Goal: Task Accomplishment & Management: Use online tool/utility

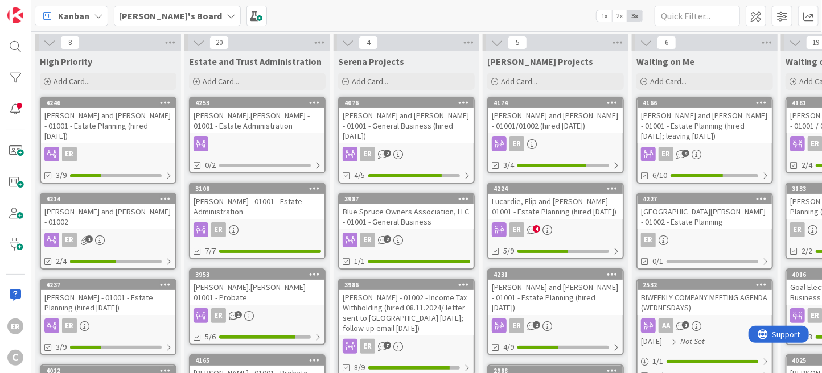
click at [143, 205] on div "[PERSON_NAME] and [PERSON_NAME] - 01002" at bounding box center [108, 216] width 134 height 25
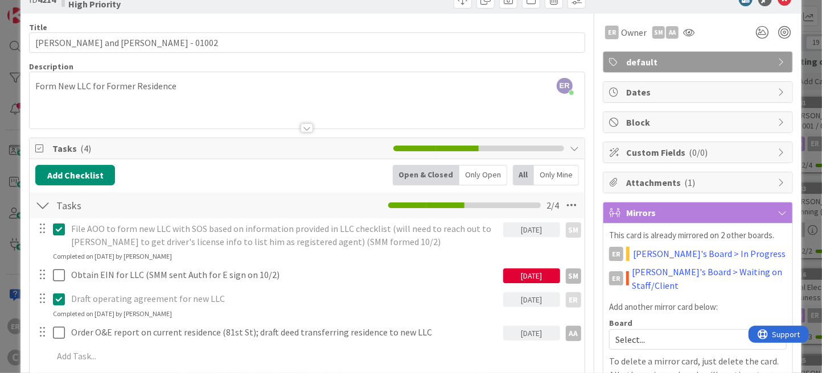
scroll to position [57, 0]
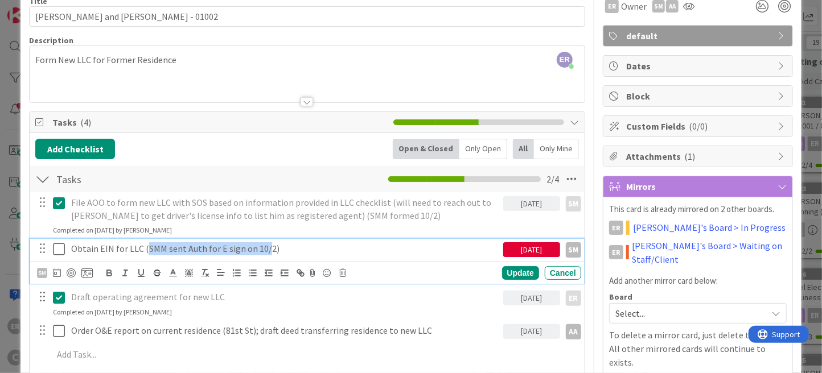
drag, startPoint x: 146, startPoint y: 250, endPoint x: 264, endPoint y: 248, distance: 117.8
click at [264, 248] on p "Obtain EIN for LLC (SMM sent Auth for E sign on 10/2)" at bounding box center [284, 248] width 427 height 13
click at [250, 149] on div "Add Checklist Open & Closed Only Open All Only Mine" at bounding box center [307, 149] width 544 height 20
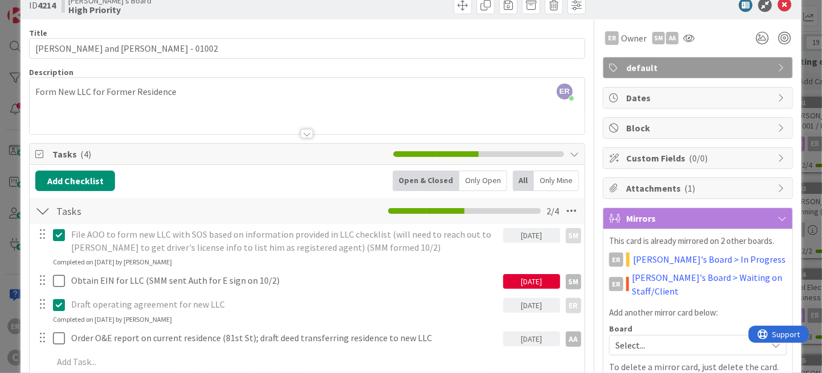
scroll to position [0, 0]
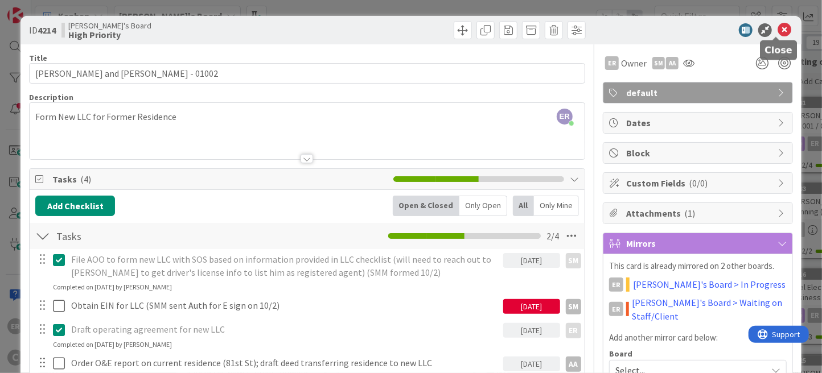
click at [778, 31] on icon at bounding box center [785, 30] width 14 height 14
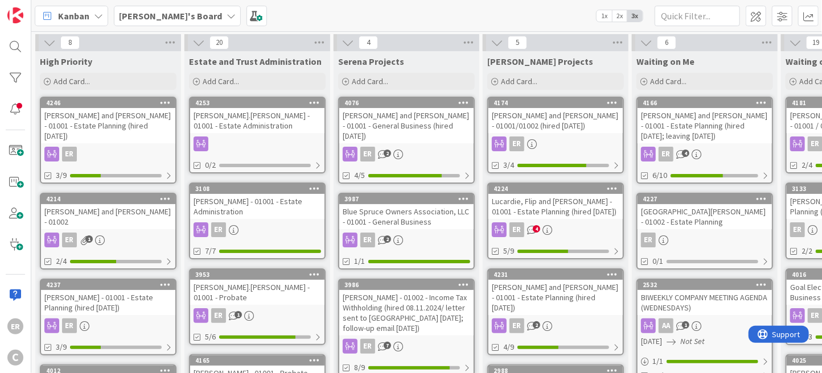
click at [267, 137] on div at bounding box center [257, 144] width 134 height 15
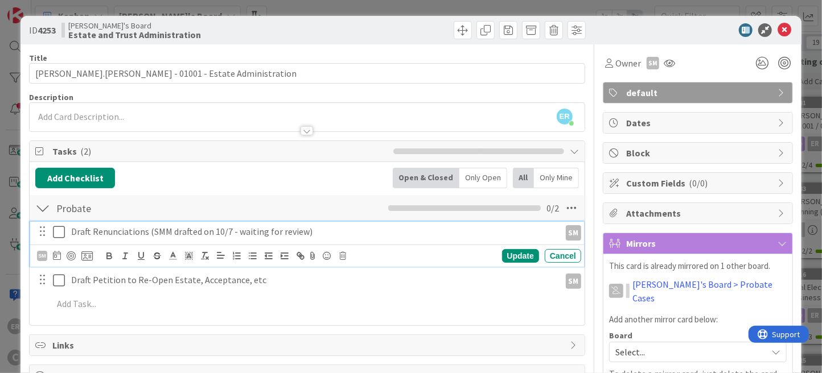
click at [57, 228] on icon at bounding box center [59, 232] width 12 height 14
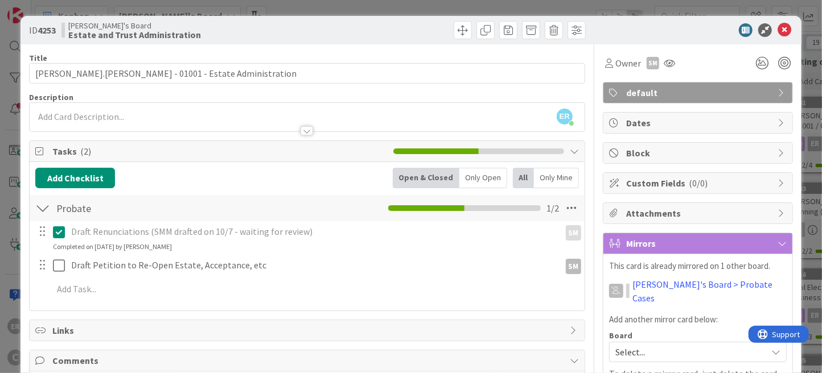
click at [174, 226] on p "Draft Renunciations (SMM drafted on 10/7 - waiting for review)" at bounding box center [313, 231] width 484 height 13
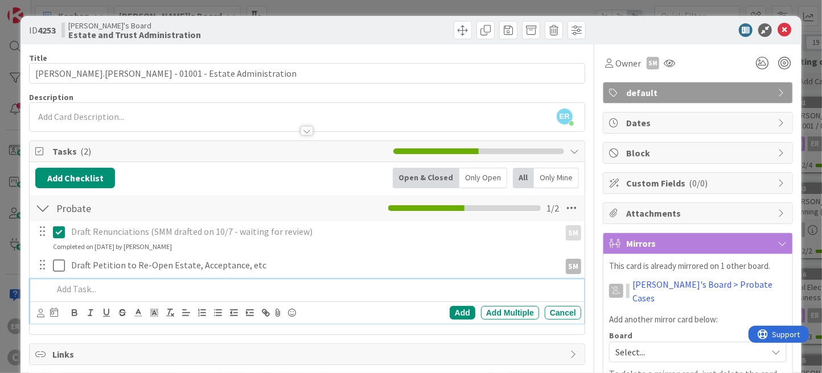
click at [123, 288] on p at bounding box center [315, 289] width 524 height 13
click at [37, 314] on icon at bounding box center [40, 313] width 7 height 9
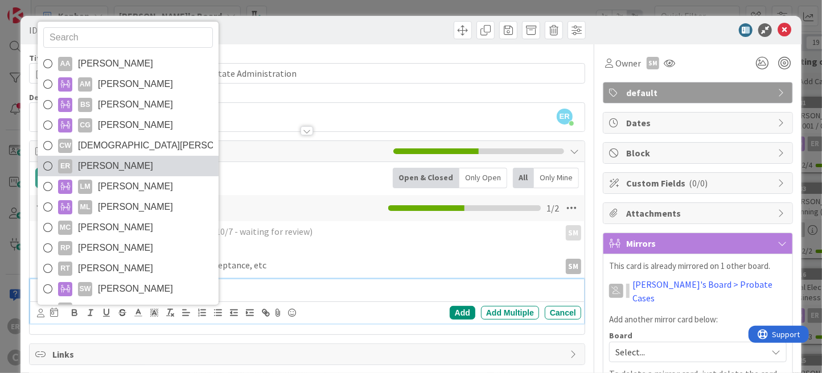
click at [100, 158] on span "[PERSON_NAME]" at bounding box center [115, 166] width 75 height 17
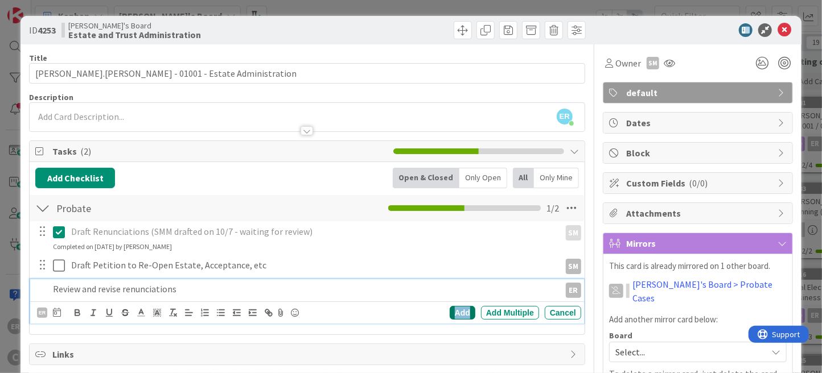
click at [458, 315] on div "Add" at bounding box center [463, 313] width 26 height 14
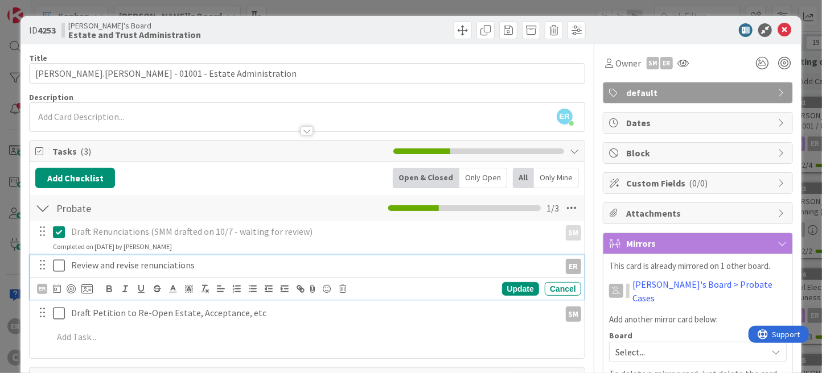
click at [159, 262] on p "Review and revise renunciations" at bounding box center [313, 265] width 484 height 13
click at [205, 265] on p "Review and revise renunciations" at bounding box center [313, 265] width 484 height 13
click at [100, 260] on p "Review and revise renunciations" at bounding box center [313, 265] width 484 height 13
click at [506, 285] on div "Update" at bounding box center [520, 289] width 37 height 14
click at [64, 265] on icon at bounding box center [59, 266] width 12 height 14
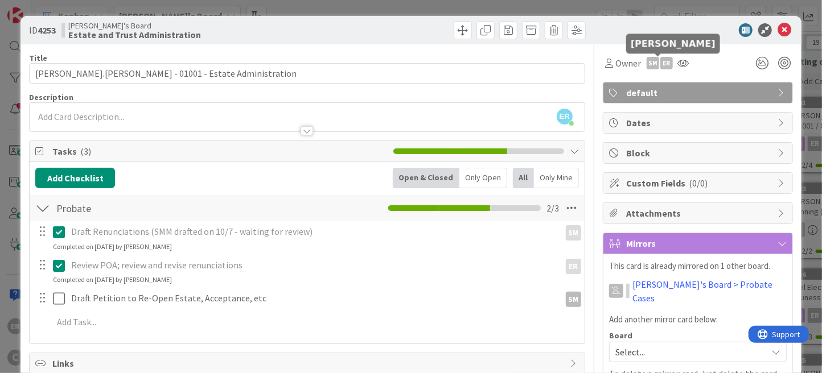
click at [660, 66] on div "ER" at bounding box center [666, 63] width 13 height 13
click at [638, 101] on link "Set as owner" at bounding box center [627, 103] width 90 height 18
click at [65, 117] on div "ER [PERSON_NAME] just joined" at bounding box center [307, 117] width 555 height 28
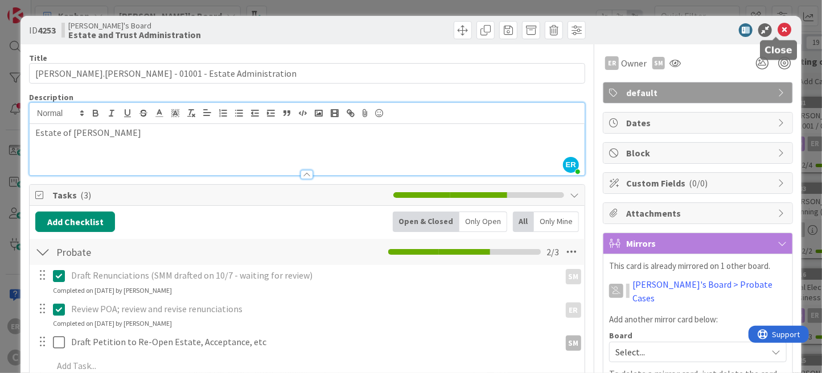
click at [778, 35] on icon at bounding box center [785, 30] width 14 height 14
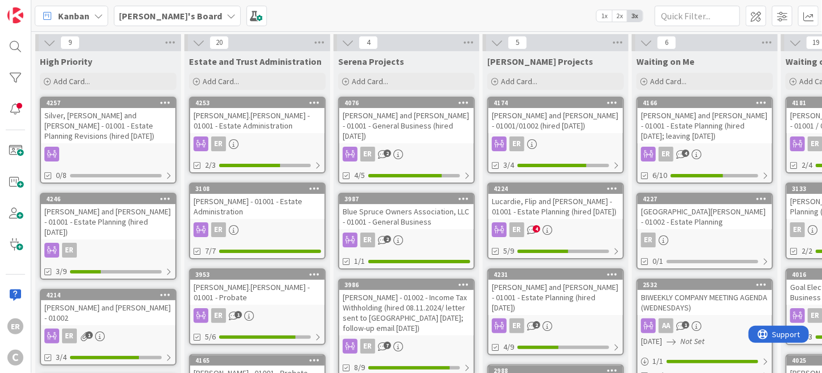
click at [110, 139] on div "Silver, [PERSON_NAME] and [PERSON_NAME] - 01001 - Estate Planning Revisions (hi…" at bounding box center [108, 125] width 134 height 35
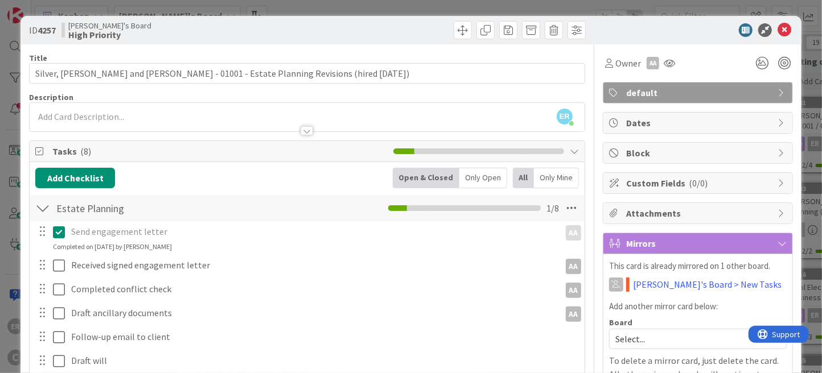
click at [57, 233] on icon at bounding box center [59, 232] width 12 height 14
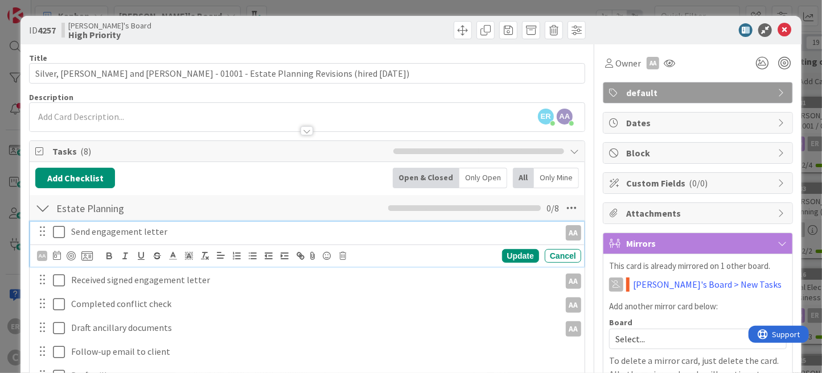
click at [57, 233] on icon at bounding box center [59, 232] width 12 height 14
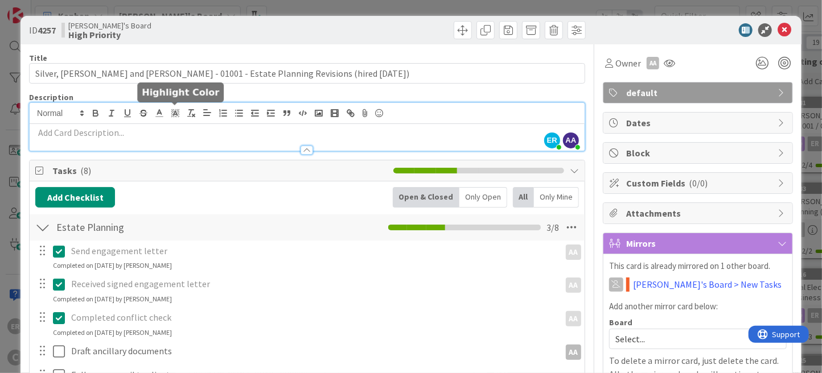
click at [167, 117] on div "ER [PERSON_NAME] just joined AA [PERSON_NAME] just joined" at bounding box center [307, 127] width 555 height 48
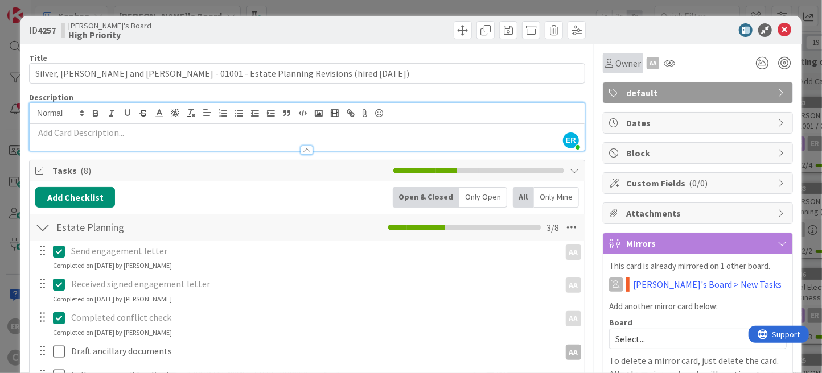
click at [605, 65] on icon at bounding box center [609, 63] width 8 height 9
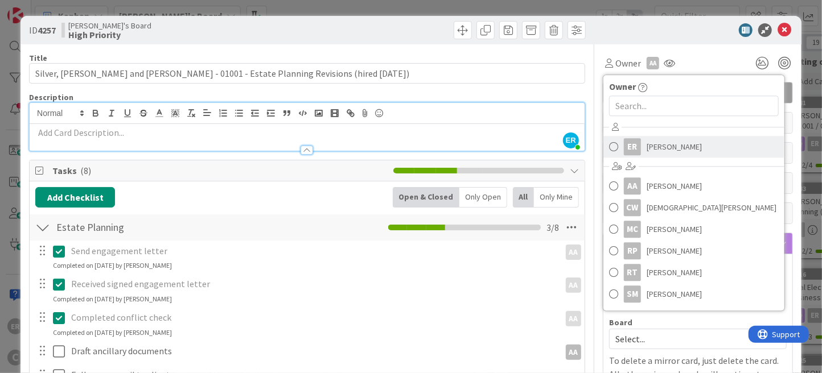
click at [629, 143] on div "ER" at bounding box center [632, 146] width 17 height 17
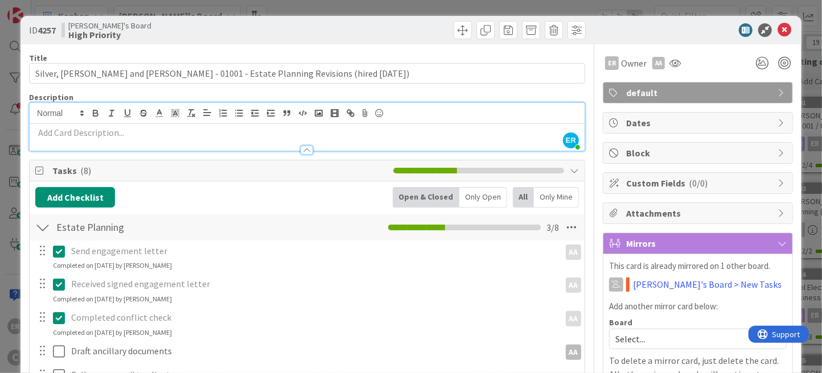
click at [115, 131] on p at bounding box center [307, 132] width 544 height 13
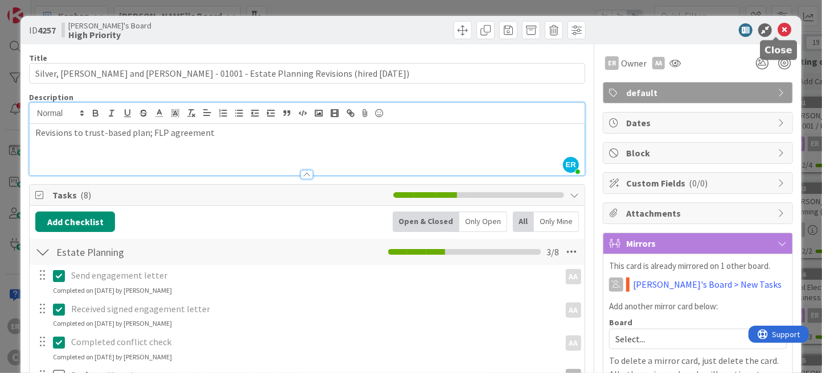
click at [779, 29] on icon at bounding box center [785, 30] width 14 height 14
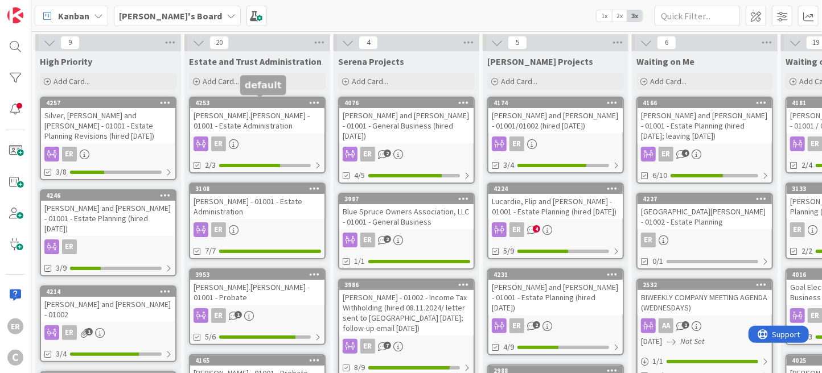
click at [268, 125] on div "[PERSON_NAME].[PERSON_NAME] - 01001 - Estate Administration" at bounding box center [257, 120] width 134 height 25
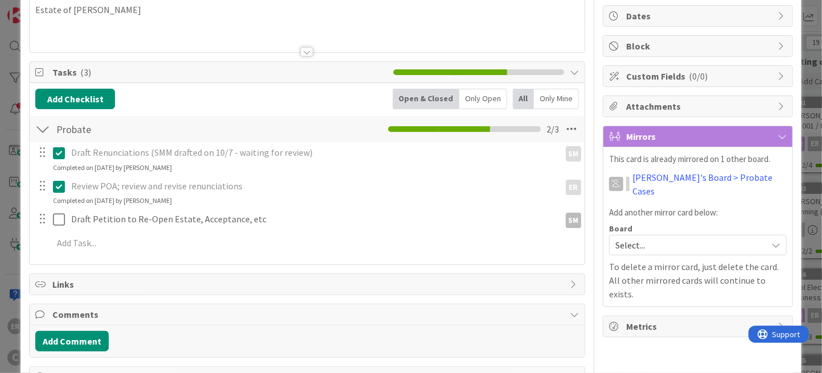
scroll to position [144, 0]
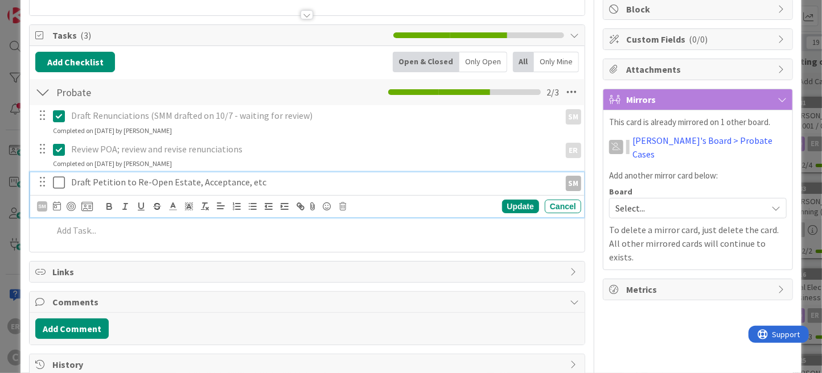
click at [253, 180] on p "Draft Petition to Re-Open Estate, Acceptance, etc" at bounding box center [313, 182] width 484 height 13
click at [508, 210] on div "Update" at bounding box center [520, 207] width 37 height 14
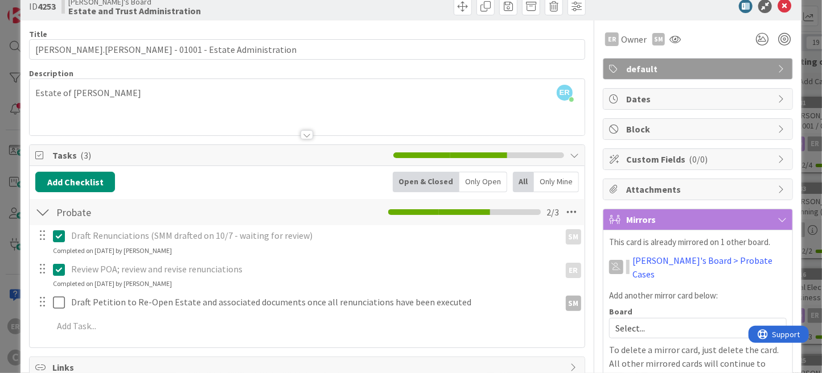
scroll to position [0, 0]
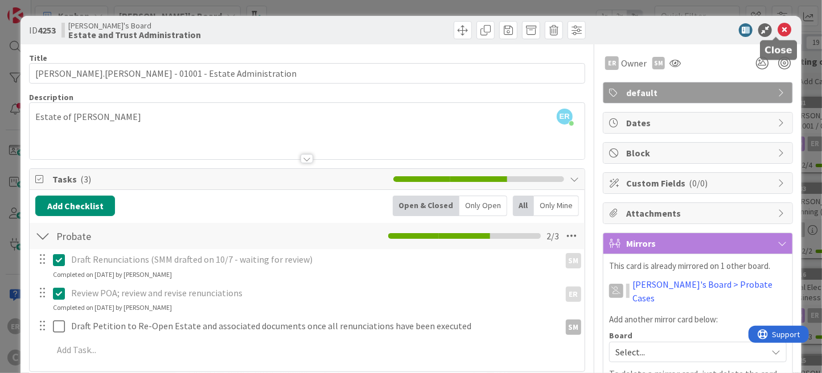
click at [778, 31] on icon at bounding box center [785, 30] width 14 height 14
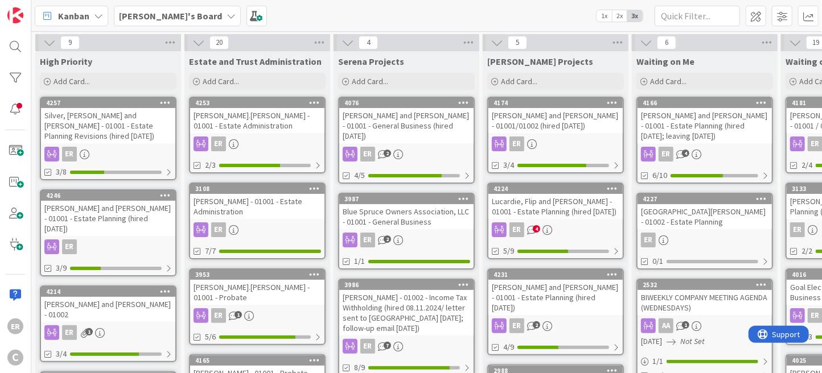
click at [254, 137] on div "ER" at bounding box center [257, 144] width 134 height 15
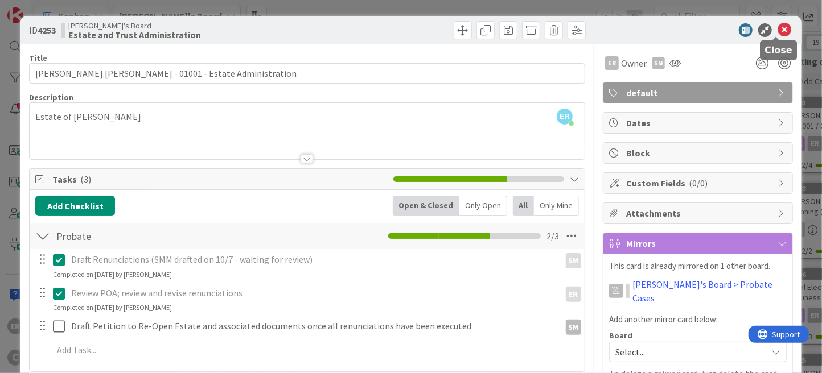
click at [778, 28] on icon at bounding box center [785, 30] width 14 height 14
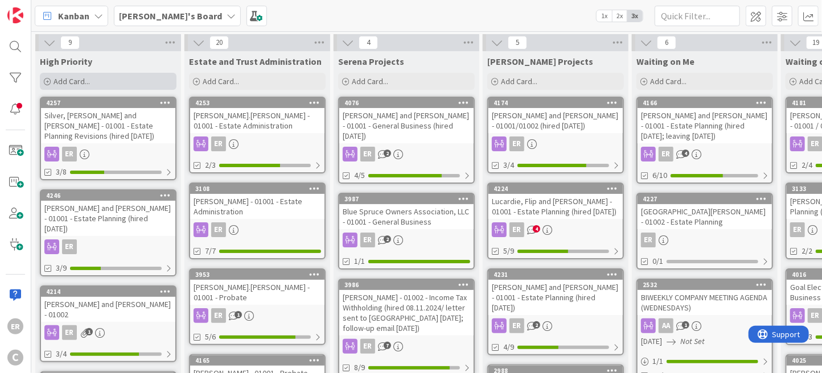
click at [83, 82] on span "Add Card..." at bounding box center [72, 81] width 36 height 10
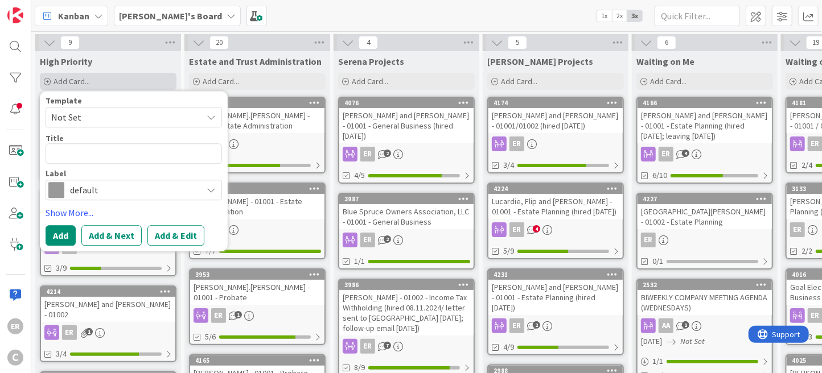
type textarea "x"
type textarea "C"
type textarea "x"
type textarea "Co"
type textarea "x"
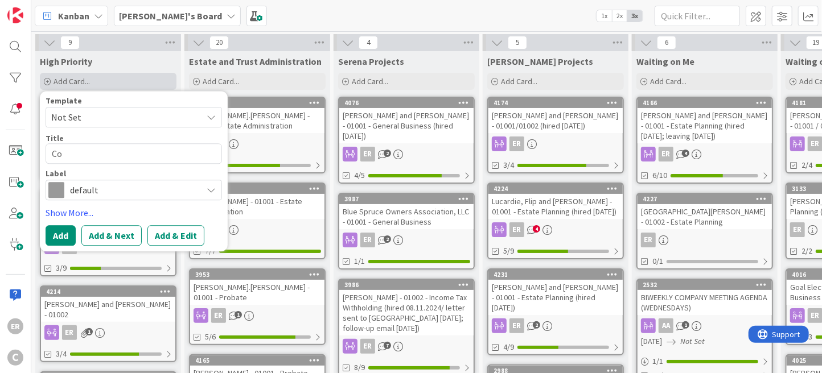
type textarea "Col"
type textarea "x"
type textarea "Cola"
type textarea "x"
type textarea "Colan"
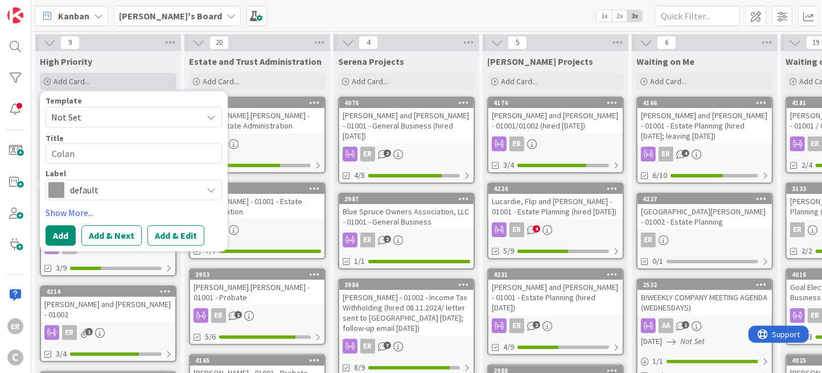
type textarea "x"
type textarea "Colang"
type textarea "x"
type textarea "Colange"
type textarea "x"
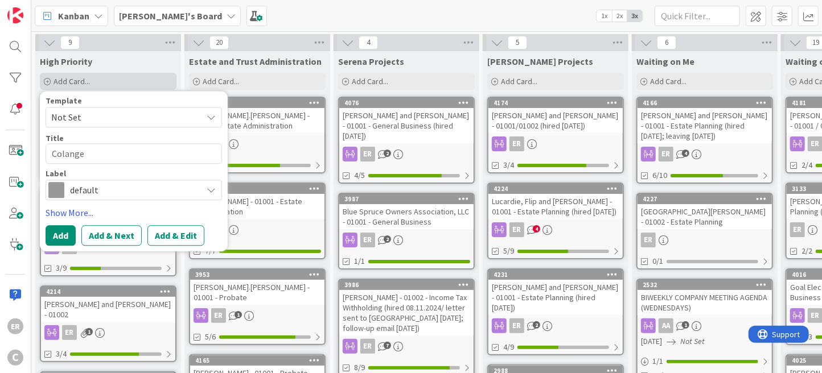
type textarea "Colangel"
type textarea "x"
type textarea "[PERSON_NAME]"
type textarea "x"
type textarea "[PERSON_NAME],"
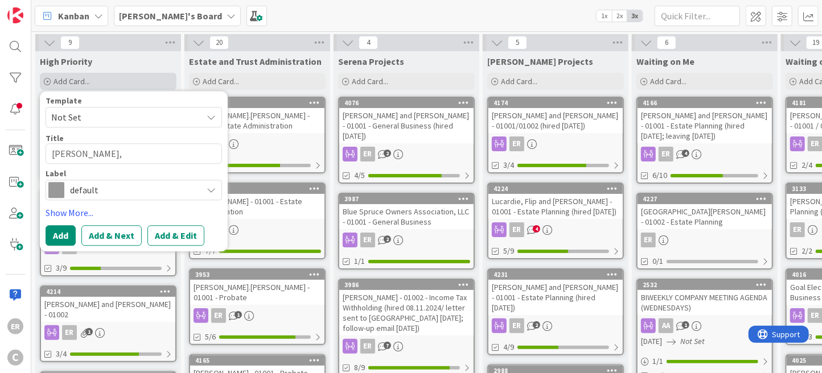
type textarea "x"
type textarea "[PERSON_NAME],"
type textarea "x"
type textarea "[PERSON_NAME], S"
type textarea "x"
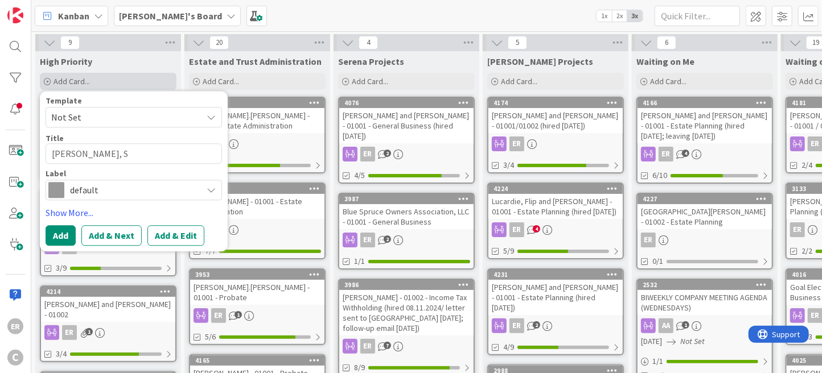
type textarea "[PERSON_NAME], So"
type textarea "x"
type textarea "[PERSON_NAME], Son"
type textarea "x"
type textarea "[PERSON_NAME]"
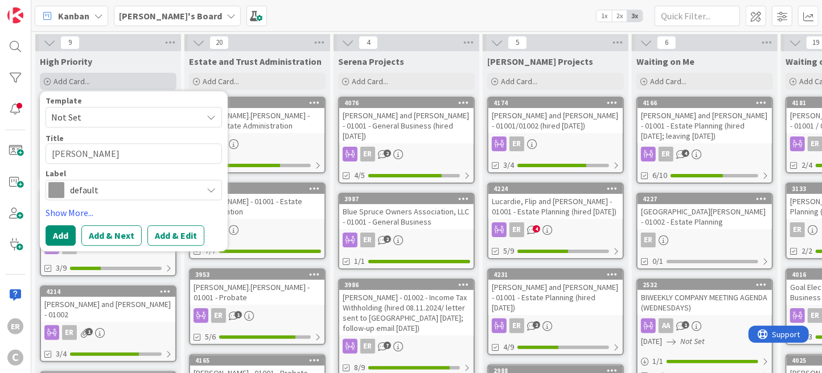
type textarea "x"
type textarea "[PERSON_NAME]"
type textarea "x"
type textarea "[PERSON_NAME]"
type textarea "x"
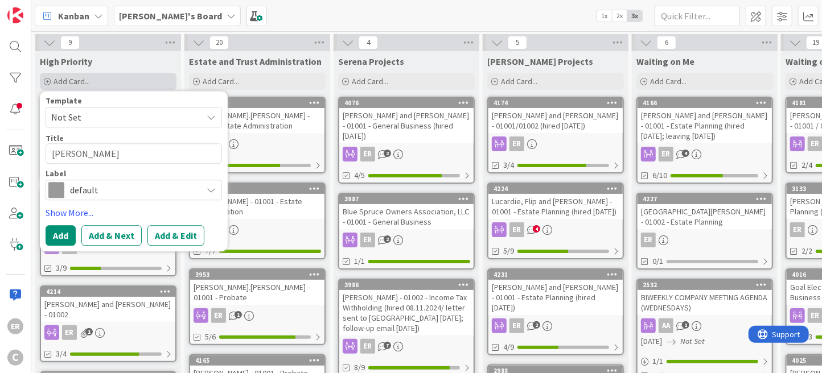
type textarea "[PERSON_NAME]"
type textarea "x"
type textarea "[PERSON_NAME] an"
type textarea "x"
type textarea "[PERSON_NAME] and"
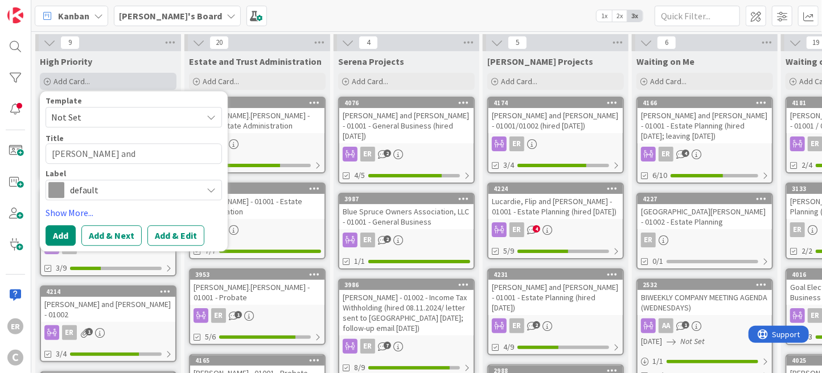
type textarea "x"
type textarea "[PERSON_NAME] and"
type textarea "x"
type textarea "[PERSON_NAME] and S"
type textarea "x"
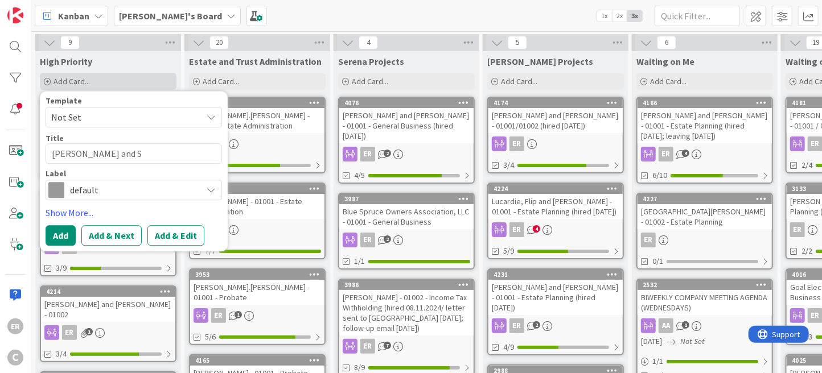
type textarea "[PERSON_NAME] and [PERSON_NAME]"
type textarea "x"
type textarea "[PERSON_NAME] and [PERSON_NAME]"
type textarea "x"
type textarea "[PERSON_NAME] and [PERSON_NAME]"
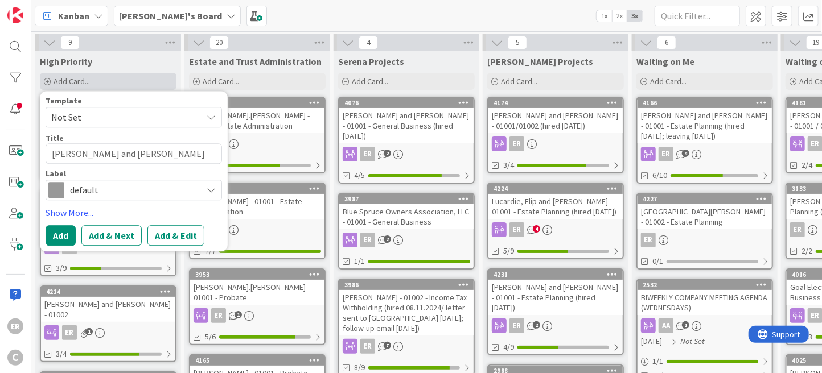
type textarea "x"
type textarea "[PERSON_NAME] and [PERSON_NAME]"
type textarea "x"
type textarea "[PERSON_NAME] and [PERSON_NAME] ("
type textarea "x"
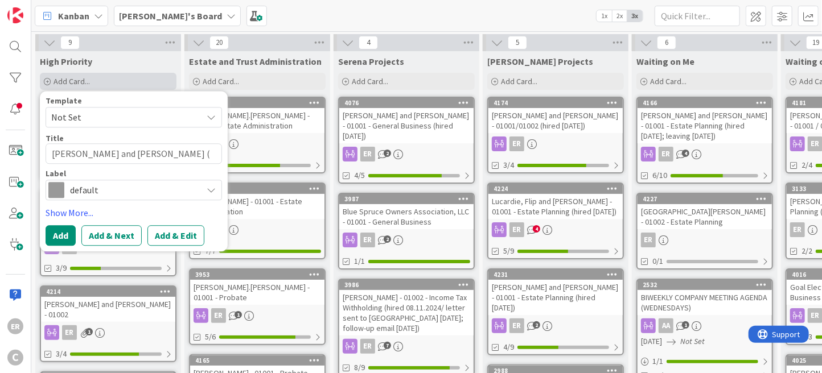
type textarea "[PERSON_NAME] and [PERSON_NAME] (h"
type textarea "x"
type textarea "[PERSON_NAME] and [PERSON_NAME] (hi"
type textarea "x"
type textarea "[PERSON_NAME] and [PERSON_NAME] (hir"
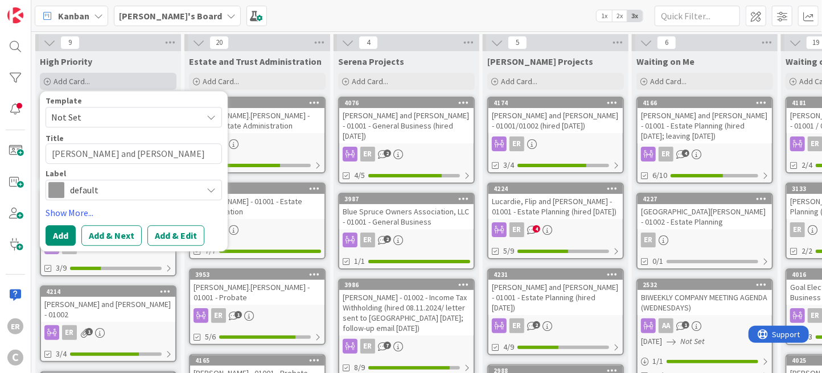
type textarea "x"
type textarea "[PERSON_NAME] and [PERSON_NAME] (hire"
type textarea "x"
type textarea "[PERSON_NAME] and [PERSON_NAME] (hired"
type textarea "x"
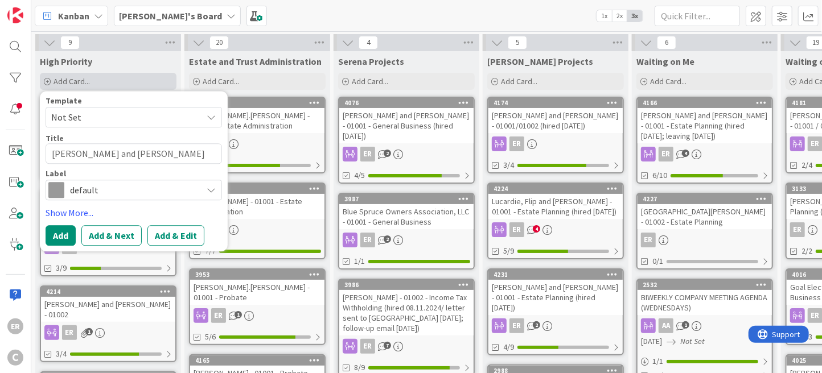
type textarea "[PERSON_NAME] and [PERSON_NAME] (hired 1"
type textarea "x"
type textarea "[PERSON_NAME] and [PERSON_NAME] (hired 10"
type textarea "x"
type textarea "[PERSON_NAME] and [PERSON_NAME] (hired 10."
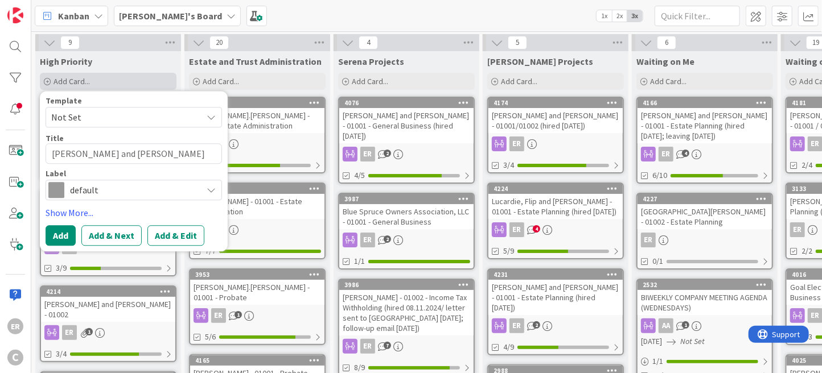
type textarea "x"
type textarea "[PERSON_NAME] and [PERSON_NAME] (hired 10.8"
type textarea "x"
type textarea "[PERSON_NAME] and [PERSON_NAME] (hired 10.8."
type textarea "x"
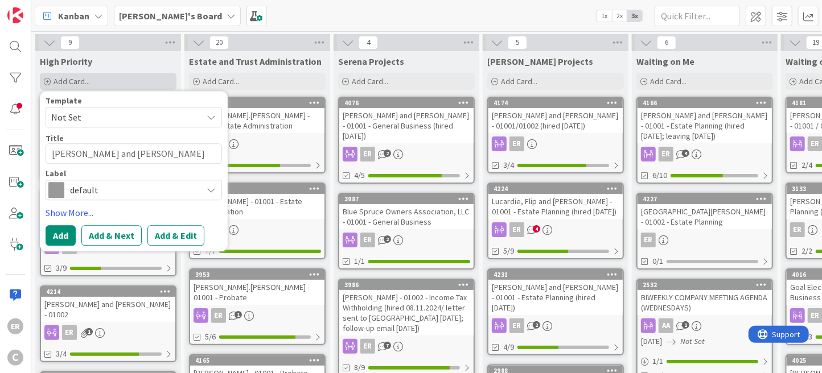
type textarea "[PERSON_NAME] and [PERSON_NAME] (hired 10.8.2"
type textarea "x"
type textarea "[PERSON_NAME] and [PERSON_NAME] (hired [DATE]"
type textarea "x"
type textarea "[PERSON_NAME] and [PERSON_NAME] (hired [DATE])"
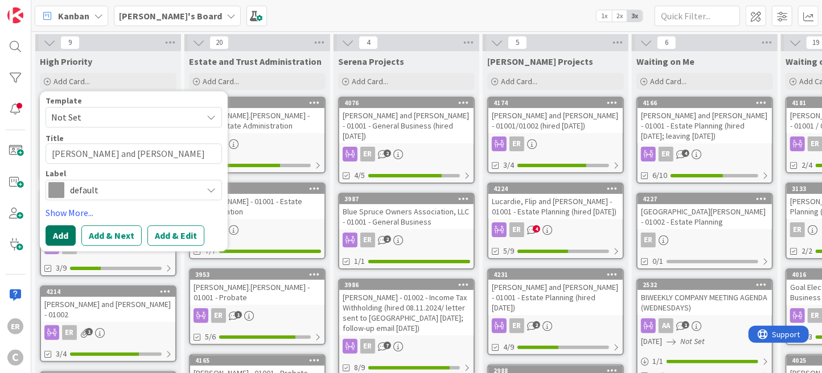
click at [63, 235] on button "Add" at bounding box center [61, 235] width 30 height 20
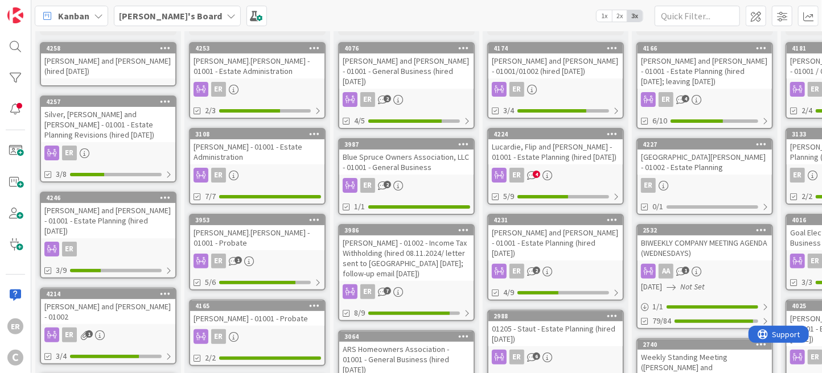
scroll to position [57, 0]
